Goal: Complete application form

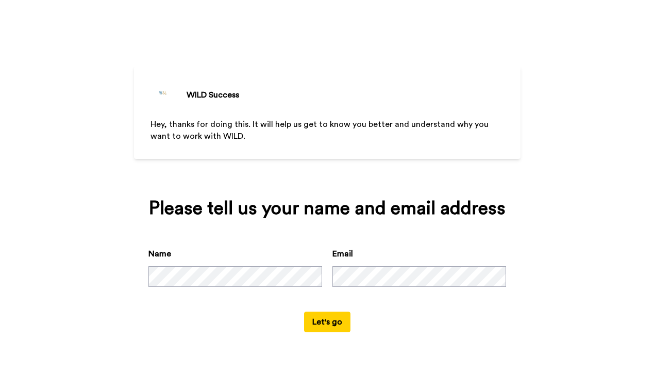
click at [378, 180] on div "WILD Success Hey, thanks for doing this. It will help us get to know you better…" at bounding box center [327, 180] width 386 height 361
click at [323, 332] on button "Let's go" at bounding box center [327, 321] width 46 height 21
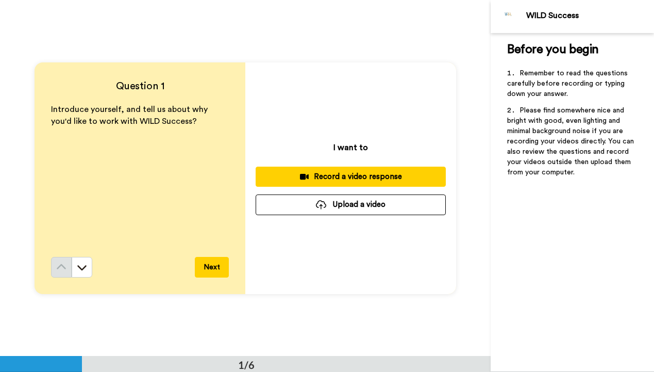
click at [381, 204] on button "Upload a video" at bounding box center [351, 204] width 190 height 20
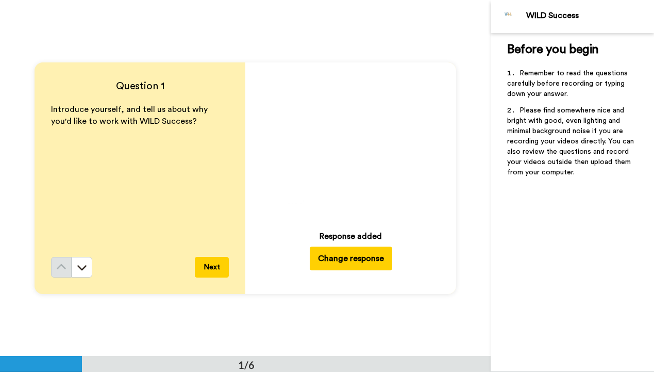
click at [349, 144] on icon "Play/Pause" at bounding box center [350, 142] width 27 height 49
drag, startPoint x: 213, startPoint y: 267, endPoint x: 213, endPoint y: 261, distance: 6.7
click at [213, 267] on button "Next" at bounding box center [212, 267] width 34 height 21
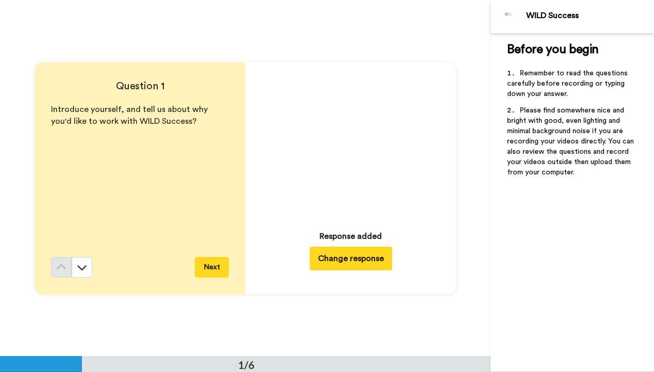
scroll to position [53, 0]
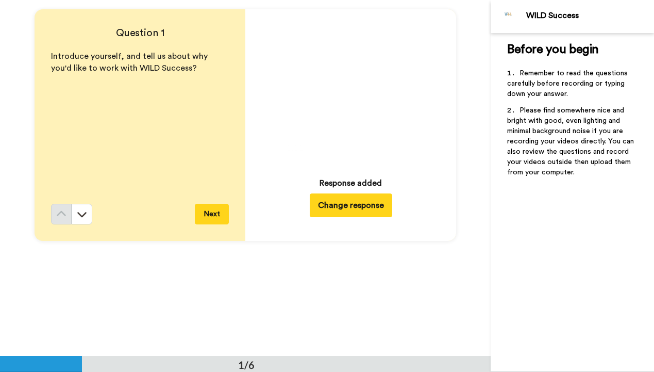
click at [355, 87] on icon at bounding box center [350, 89] width 27 height 27
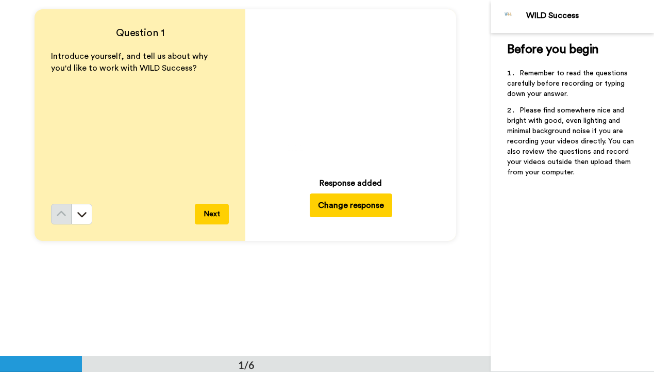
click at [216, 207] on button "Next" at bounding box center [212, 214] width 34 height 21
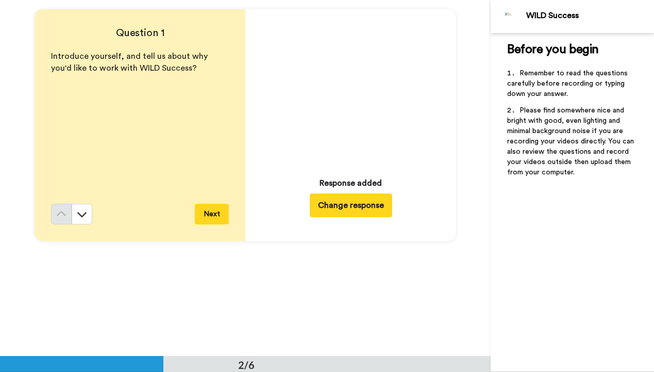
scroll to position [356, 0]
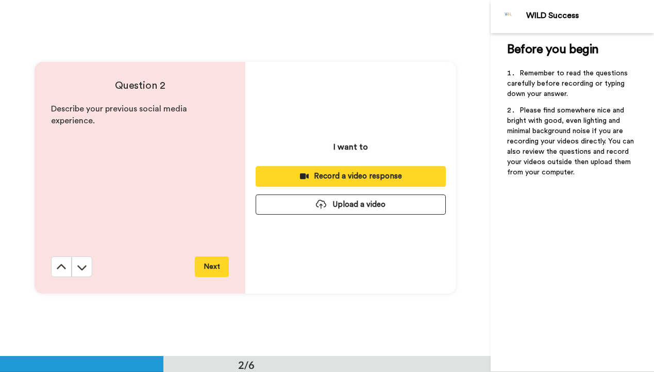
click at [216, 166] on div "Describe your previous social media experience." at bounding box center [140, 179] width 178 height 153
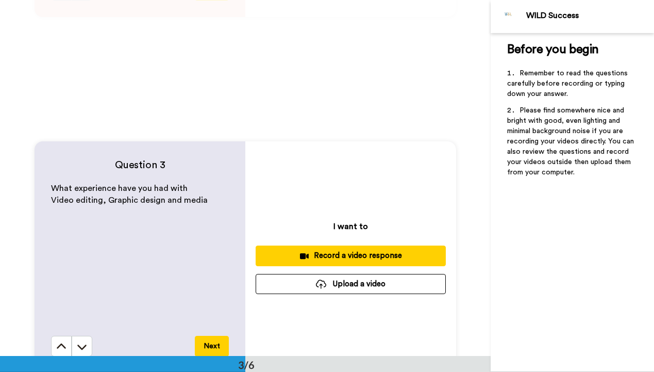
scroll to position [630, 0]
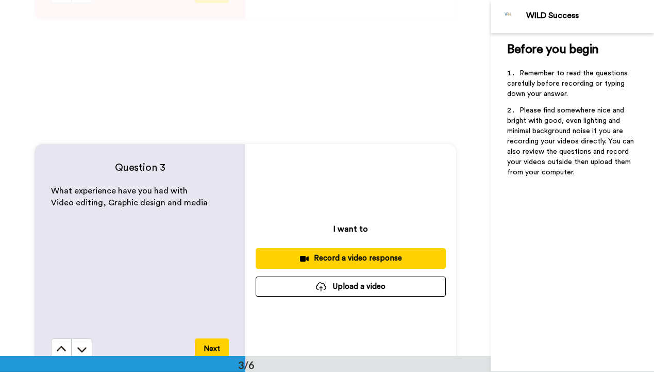
click at [346, 287] on button "Upload a video" at bounding box center [351, 286] width 190 height 20
click at [384, 255] on div "Record a video response" at bounding box center [351, 257] width 174 height 11
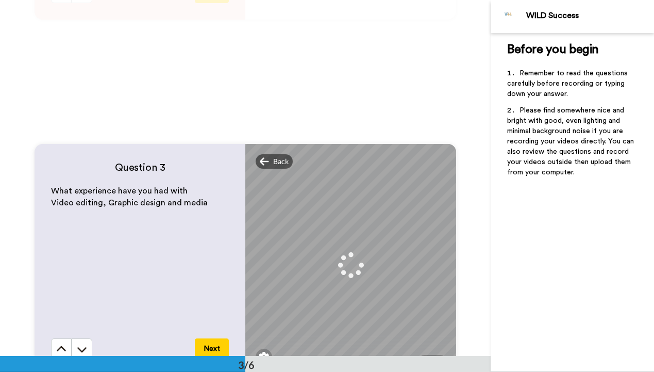
scroll to position [712, 0]
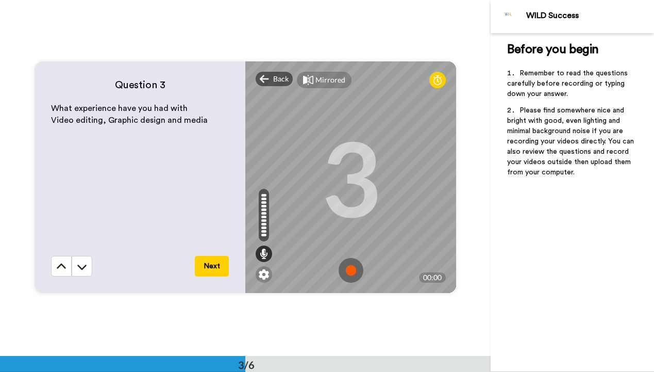
click at [352, 268] on img at bounding box center [351, 270] width 25 height 25
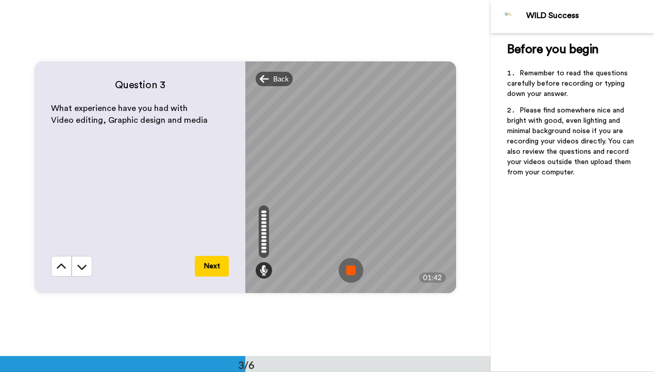
click at [360, 271] on img at bounding box center [351, 270] width 25 height 25
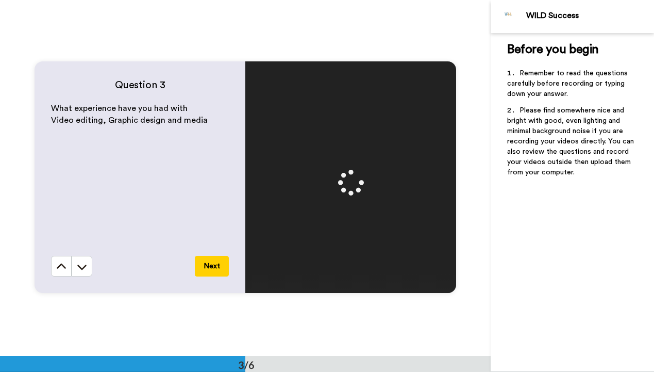
click at [214, 264] on button "Next" at bounding box center [212, 266] width 34 height 21
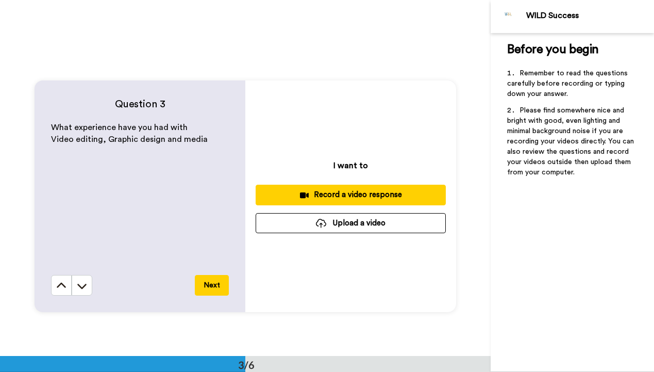
scroll to position [694, 0]
click at [413, 199] on div "Record a video response" at bounding box center [351, 194] width 174 height 11
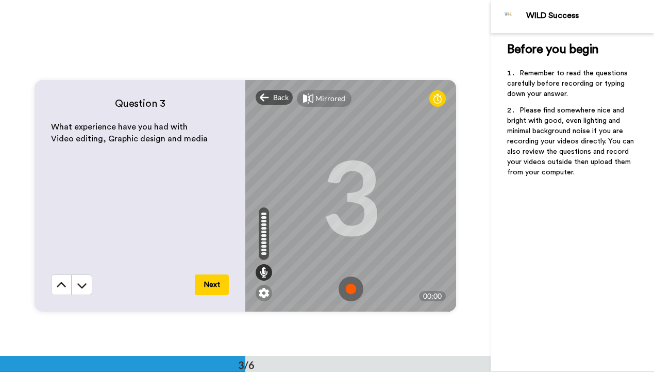
click at [351, 287] on img at bounding box center [351, 288] width 25 height 25
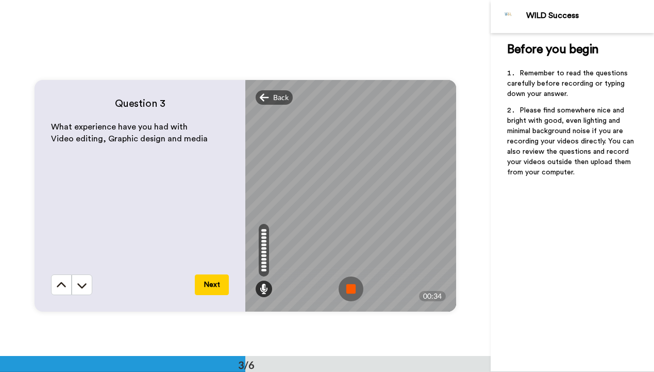
click at [350, 289] on img at bounding box center [351, 288] width 25 height 25
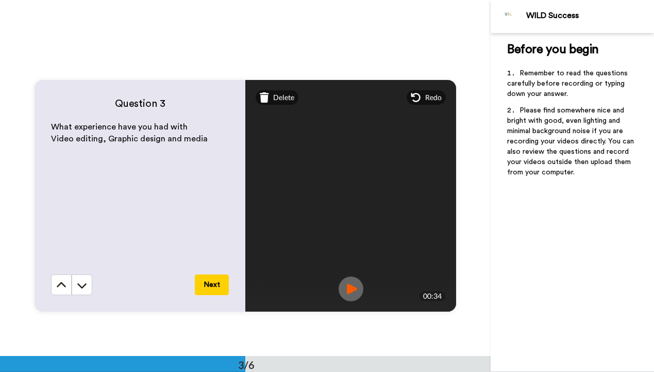
click at [215, 287] on button "Next" at bounding box center [212, 284] width 34 height 21
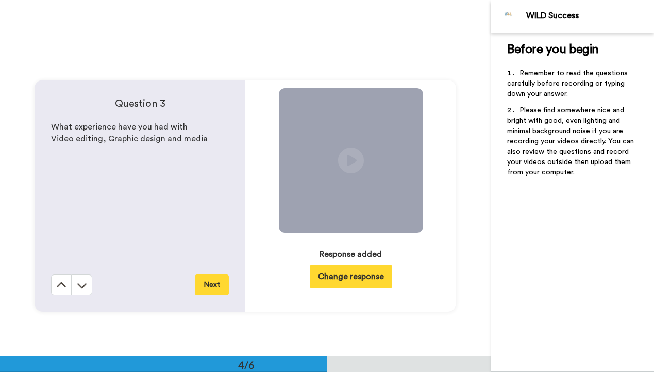
scroll to position [1068, 0]
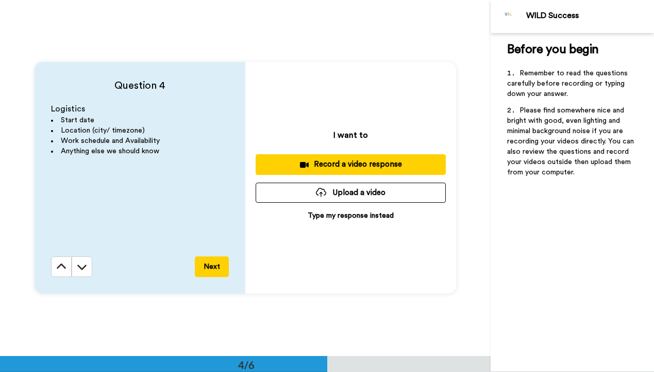
click at [389, 163] on div "Record a video response" at bounding box center [351, 164] width 174 height 11
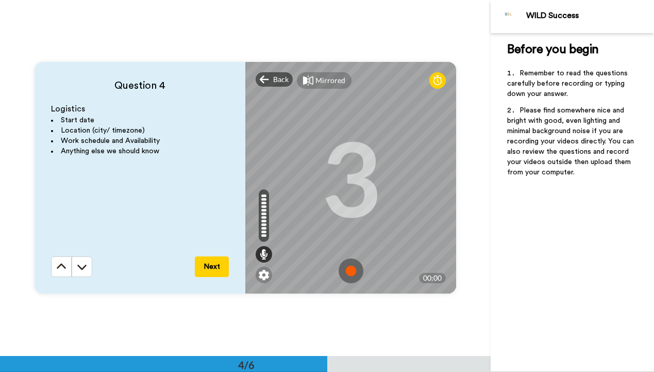
click at [346, 263] on img at bounding box center [351, 270] width 25 height 25
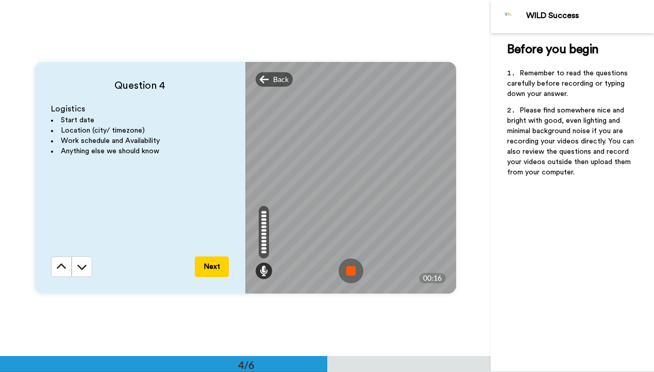
click at [347, 265] on img at bounding box center [351, 270] width 25 height 25
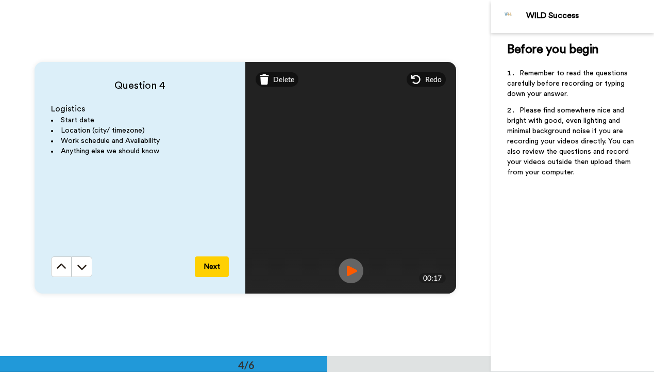
click at [201, 265] on button "Next" at bounding box center [212, 266] width 34 height 21
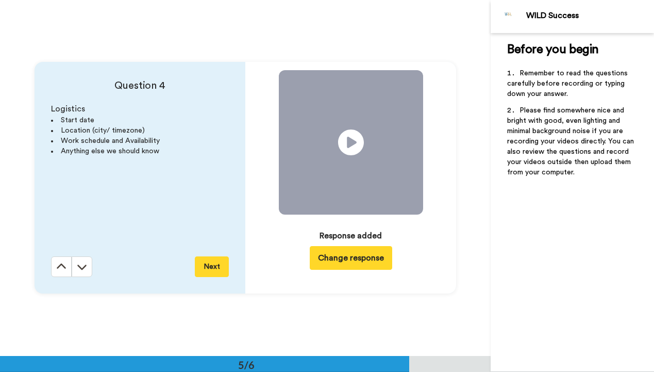
scroll to position [1423, 0]
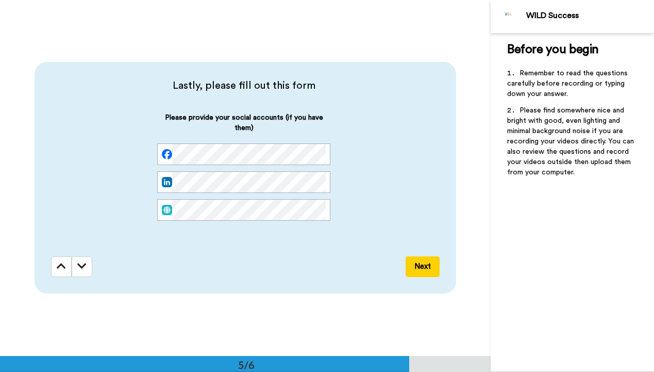
click at [410, 263] on button "Next" at bounding box center [423, 266] width 34 height 21
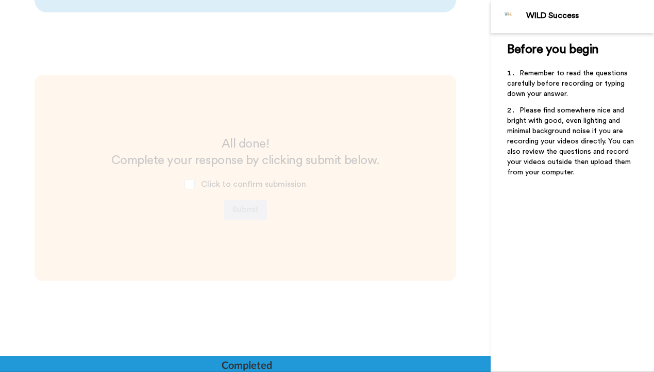
scroll to position [1704, 0]
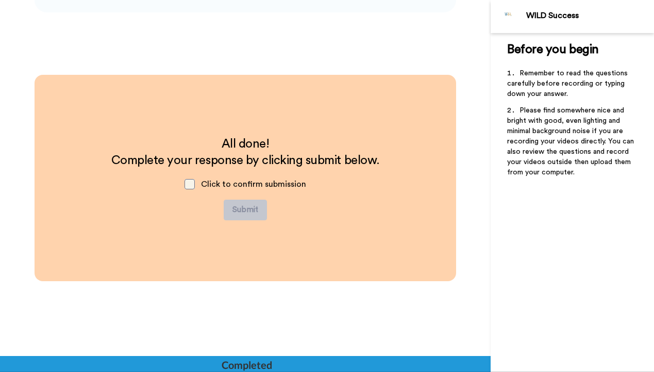
click at [188, 182] on span at bounding box center [189, 184] width 10 height 10
click at [231, 207] on button "Submit" at bounding box center [245, 209] width 43 height 21
